Goal: Transaction & Acquisition: Purchase product/service

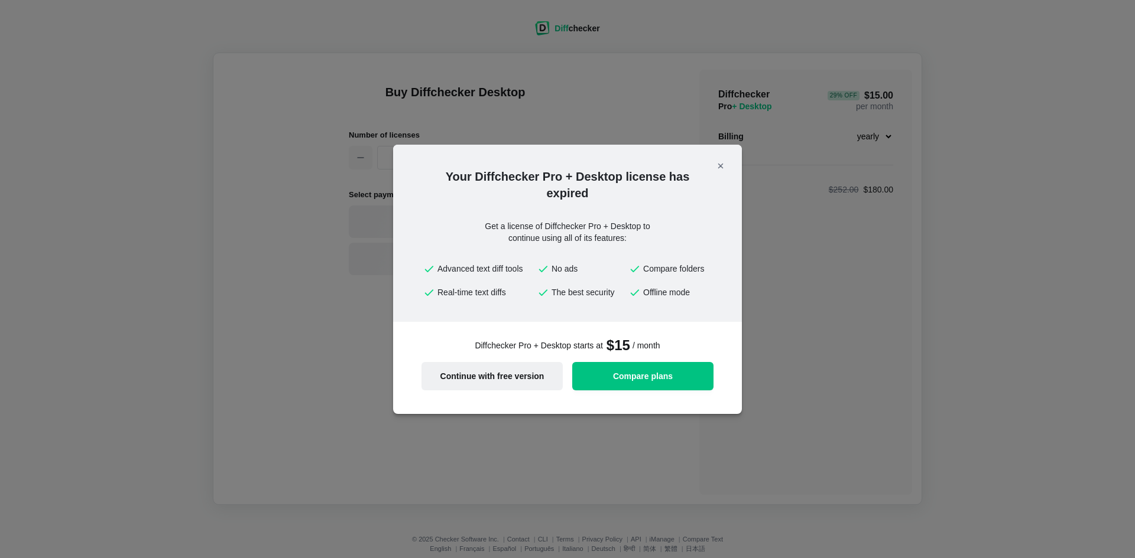
click at [497, 376] on span "Continue with free version" at bounding box center [491, 376] width 127 height 8
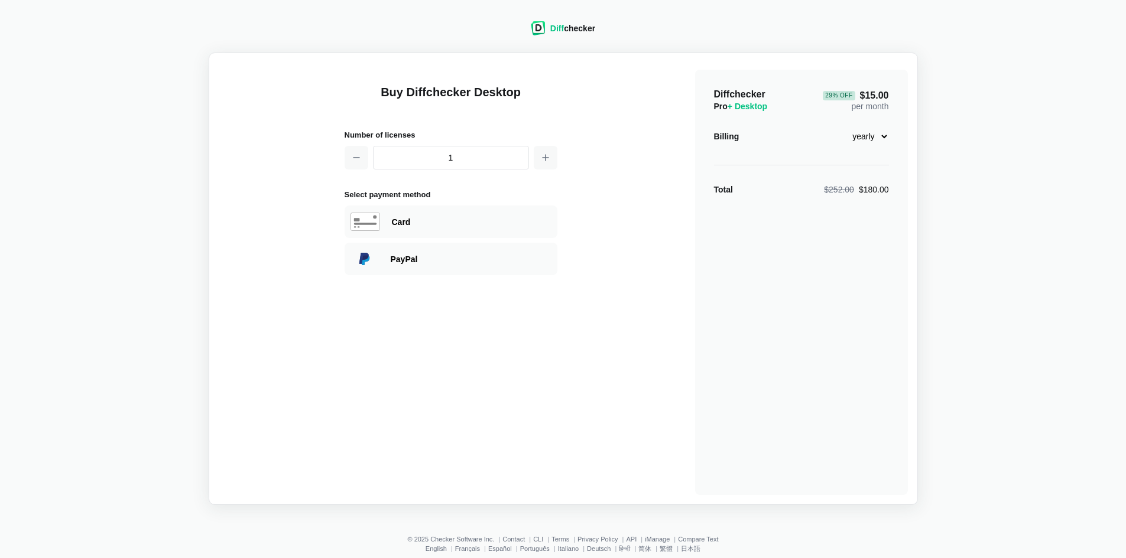
click at [565, 31] on div "Diff checker" at bounding box center [572, 28] width 45 height 12
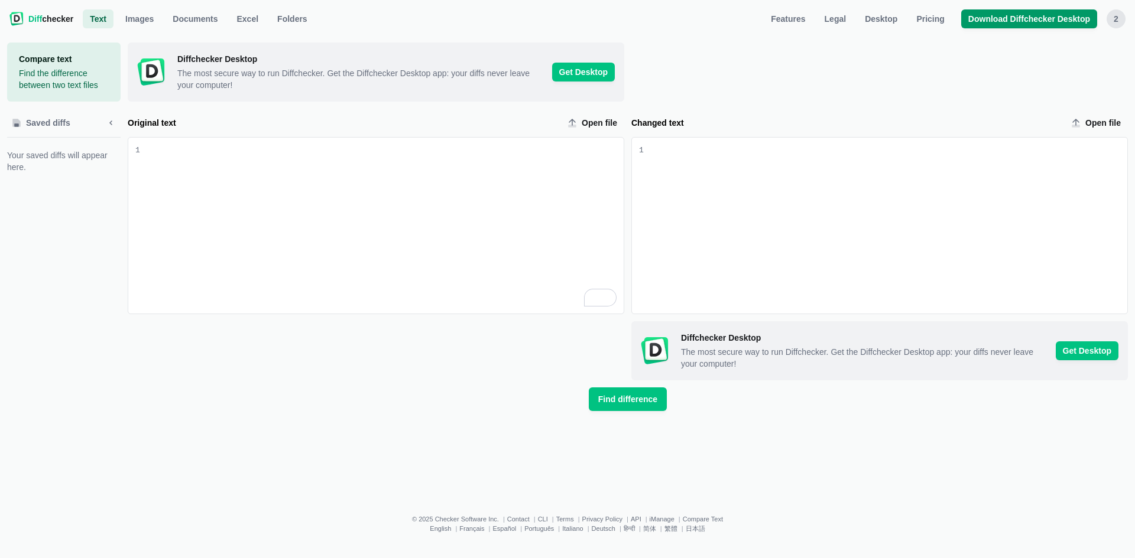
click at [1029, 21] on span "Download Diffchecker Desktop" at bounding box center [1029, 19] width 126 height 12
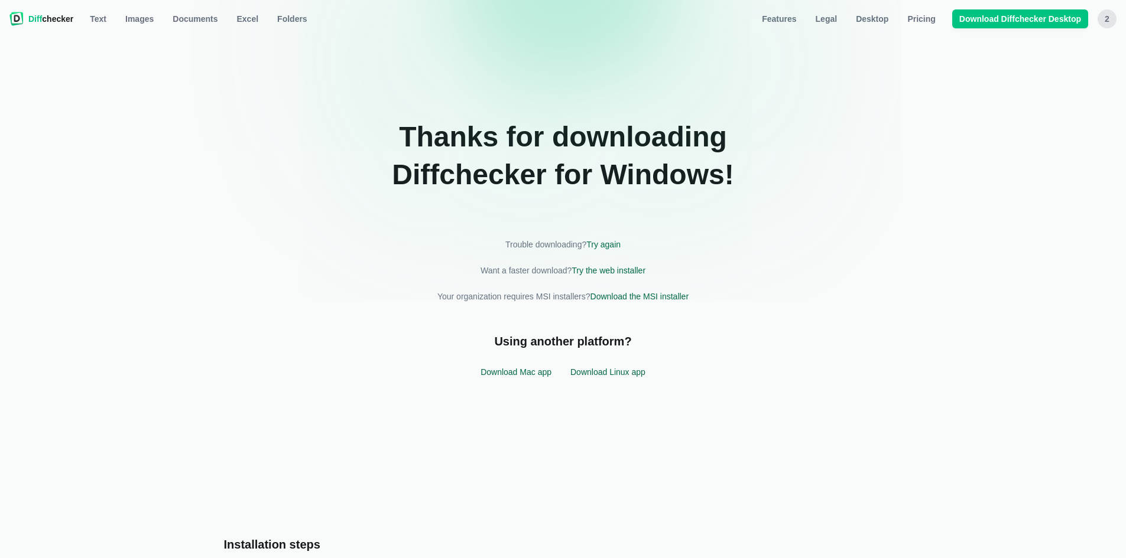
click at [1050, 149] on div "Thanks for downloading Diffchecker for windows ! Trouble downloading? Try again…" at bounding box center [563, 252] width 1112 height 418
click at [1117, 550] on div at bounding box center [1117, 550] width 0 height 0
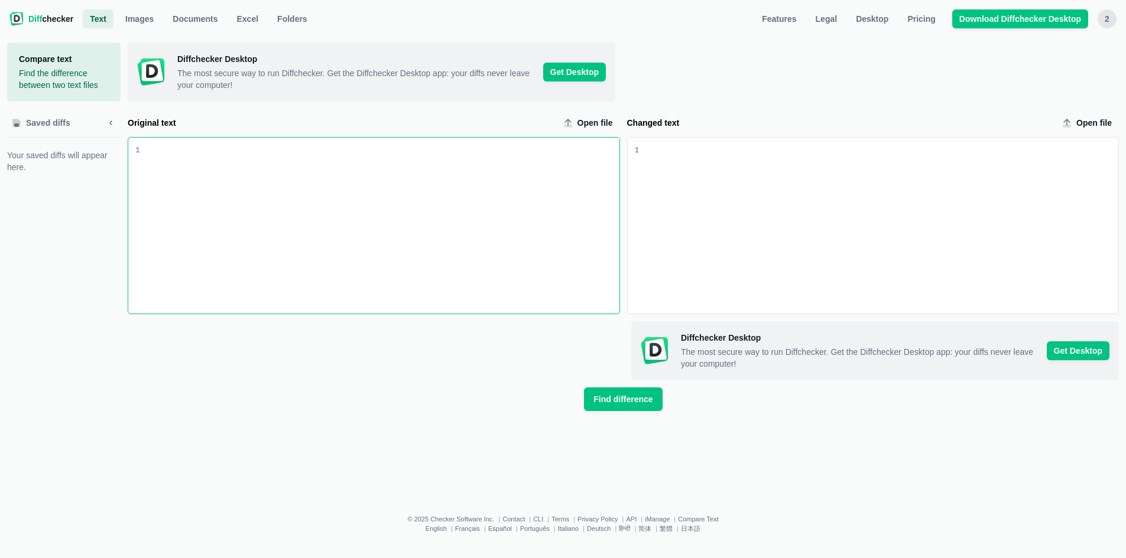
select select "desktop-yearly-180"
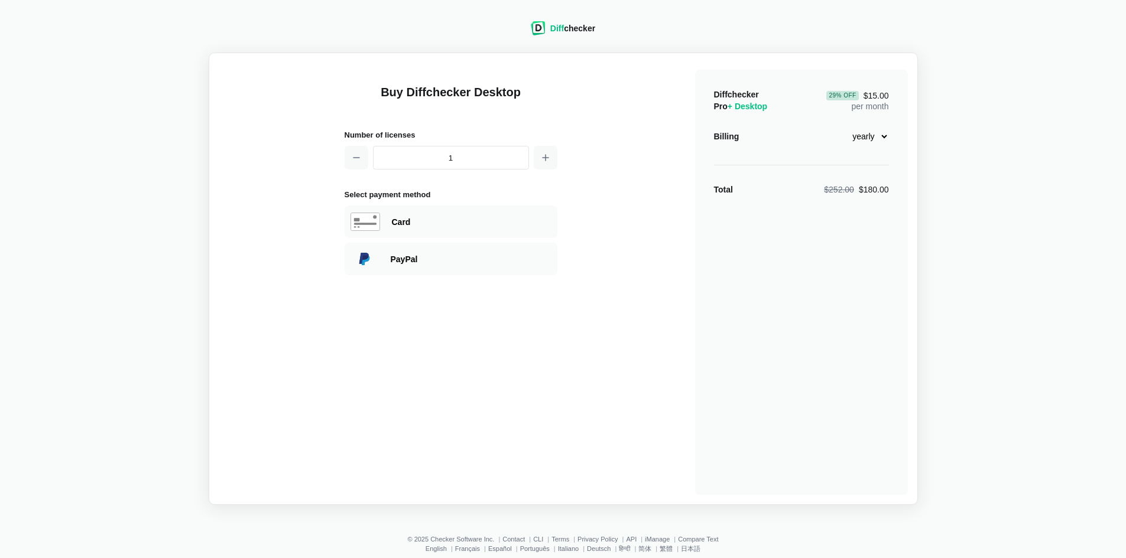
click at [882, 137] on select "monthly yearly" at bounding box center [863, 136] width 51 height 20
click at [883, 137] on select "monthly yearly" at bounding box center [863, 136] width 51 height 20
click at [966, 250] on div "Diff checker Buy Diffchecker Desktop Number of licenses 1 Select payment method…" at bounding box center [563, 256] width 1112 height 498
click at [450, 158] on input "1" at bounding box center [451, 158] width 156 height 24
click at [612, 196] on div "Buy Diffchecker Desktop Number of licenses 1 Select payment method Visa MasterC…" at bounding box center [563, 279] width 689 height 433
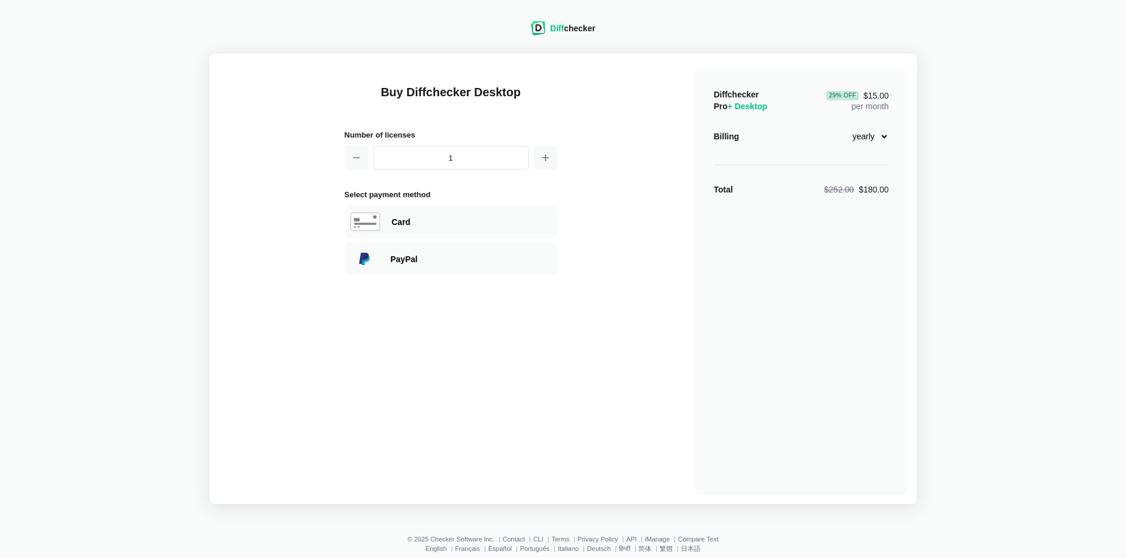
click at [881, 137] on select "monthly yearly" at bounding box center [863, 136] width 51 height 20
click at [882, 137] on select "monthly yearly" at bounding box center [863, 136] width 51 height 20
drag, startPoint x: 606, startPoint y: 30, endPoint x: 395, endPoint y: 22, distance: 211.1
click at [498, 26] on div "Diff checker Buy Diffchecker Desktop Number of licenses 1 Select payment method…" at bounding box center [563, 256] width 1112 height 498
click at [277, 27] on div "Diff checker Buy Diffchecker Desktop Number of licenses 1 Select payment method…" at bounding box center [563, 256] width 1112 height 498
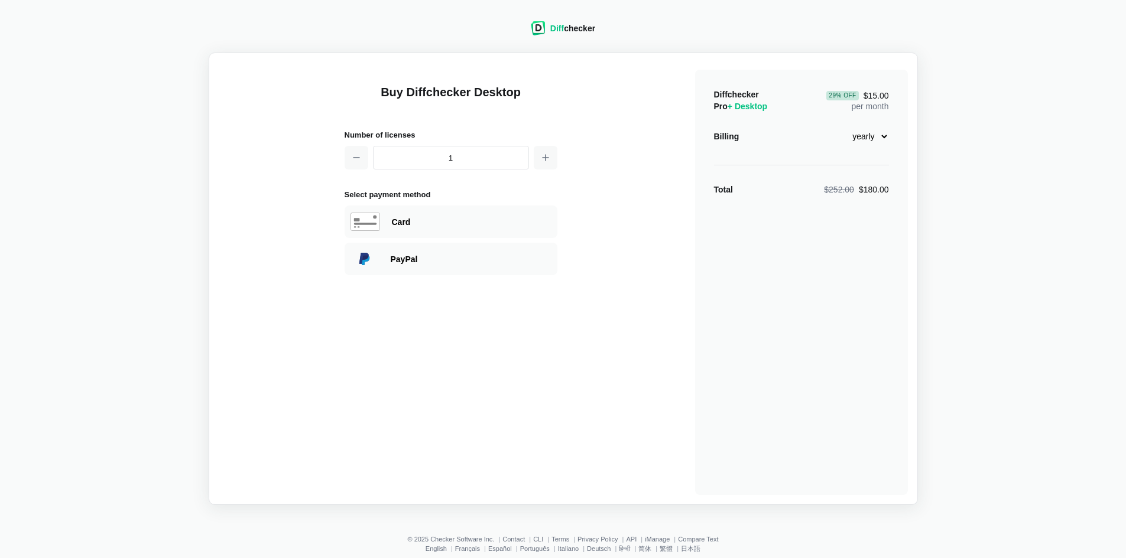
click at [508, 93] on h1 "Buy Diffchecker Desktop" at bounding box center [451, 99] width 213 height 31
drag, startPoint x: 415, startPoint y: 129, endPoint x: 323, endPoint y: 118, distance: 92.9
click at [323, 118] on div "Buy Diffchecker Desktop Number of licenses 1 Select payment method Visa MasterC…" at bounding box center [563, 279] width 689 height 433
click at [586, 99] on div "Buy Diffchecker Desktop Number of licenses 1 Select payment method Visa MasterC…" at bounding box center [563, 279] width 689 height 433
click at [730, 135] on div "Billing" at bounding box center [726, 137] width 25 height 12
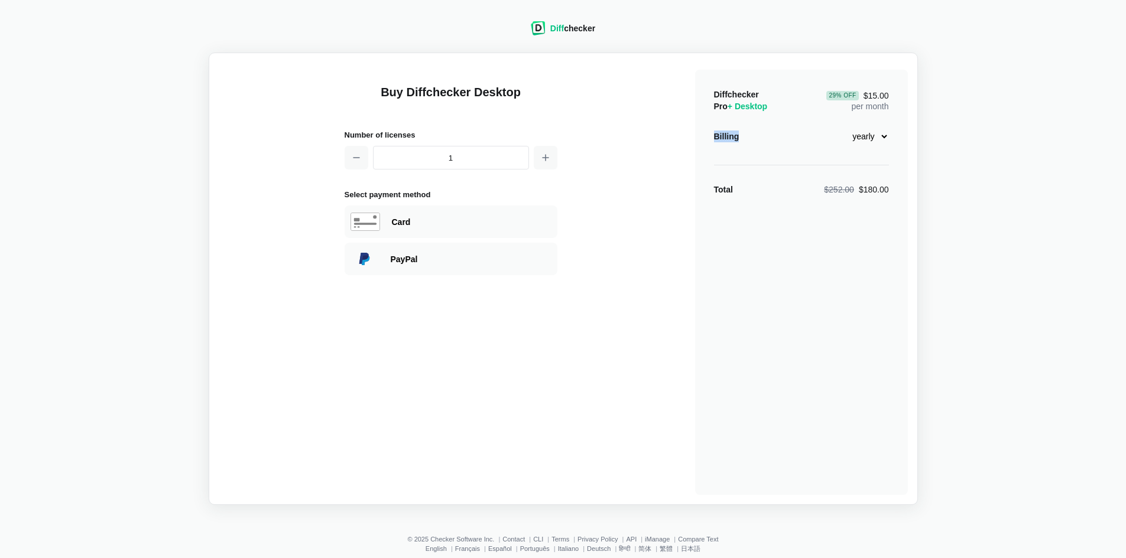
drag, startPoint x: 746, startPoint y: 138, endPoint x: 677, endPoint y: 137, distance: 69.8
click at [677, 137] on div "Buy Diffchecker Desktop Number of licenses 1 Select payment method Visa MasterC…" at bounding box center [563, 279] width 689 height 433
click at [670, 108] on div "Buy Diffchecker Desktop Number of licenses 1 Select payment method Visa MasterC…" at bounding box center [563, 279] width 689 height 433
drag, startPoint x: 723, startPoint y: 92, endPoint x: 921, endPoint y: 176, distance: 215.6
click at [915, 114] on main "Buy Diffchecker Desktop Number of licenses 1 Select payment method Visa MasterC…" at bounding box center [563, 279] width 709 height 453
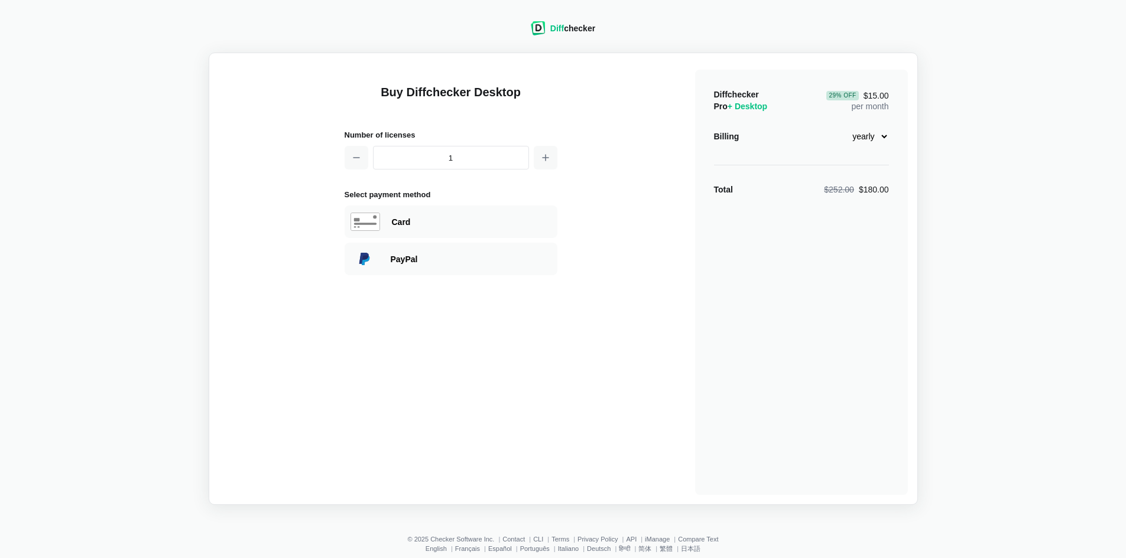
click at [925, 243] on div "Diff checker Buy Diffchecker Desktop Number of licenses 1 Select payment method…" at bounding box center [563, 256] width 1112 height 498
